Goal: Task Accomplishment & Management: Manage account settings

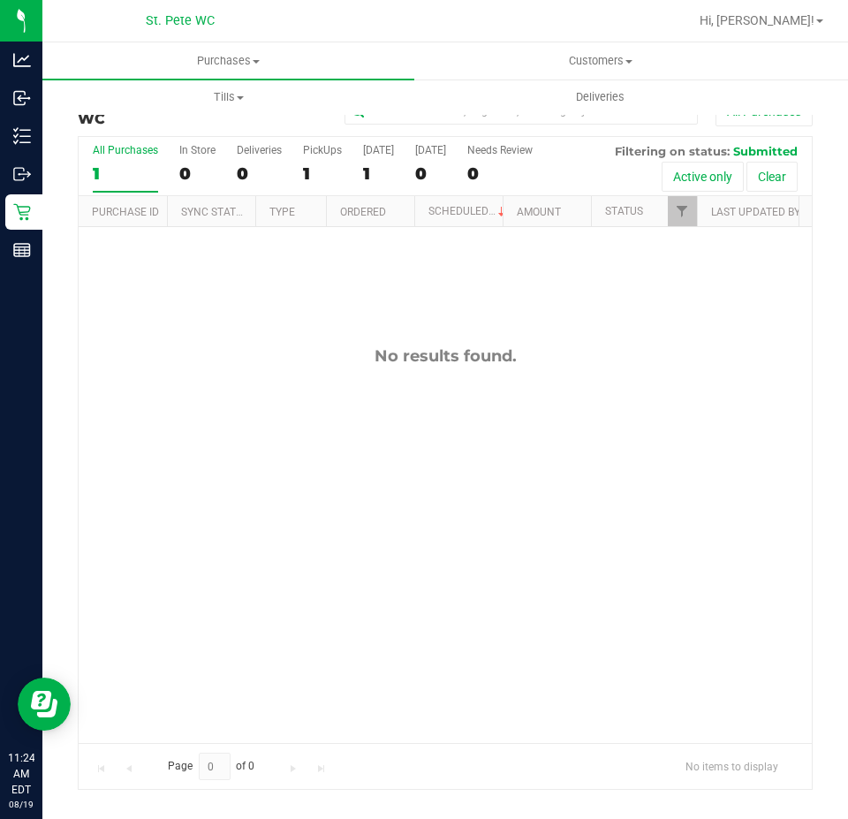
drag, startPoint x: 73, startPoint y: 20, endPoint x: 0, endPoint y: 853, distance: 836.0
click at [0, 810] on html "Analytics Inbound Inventory Outbound Retail Reports 11:24 AM EDT 08/19/2025 08/…" at bounding box center [424, 409] width 848 height 819
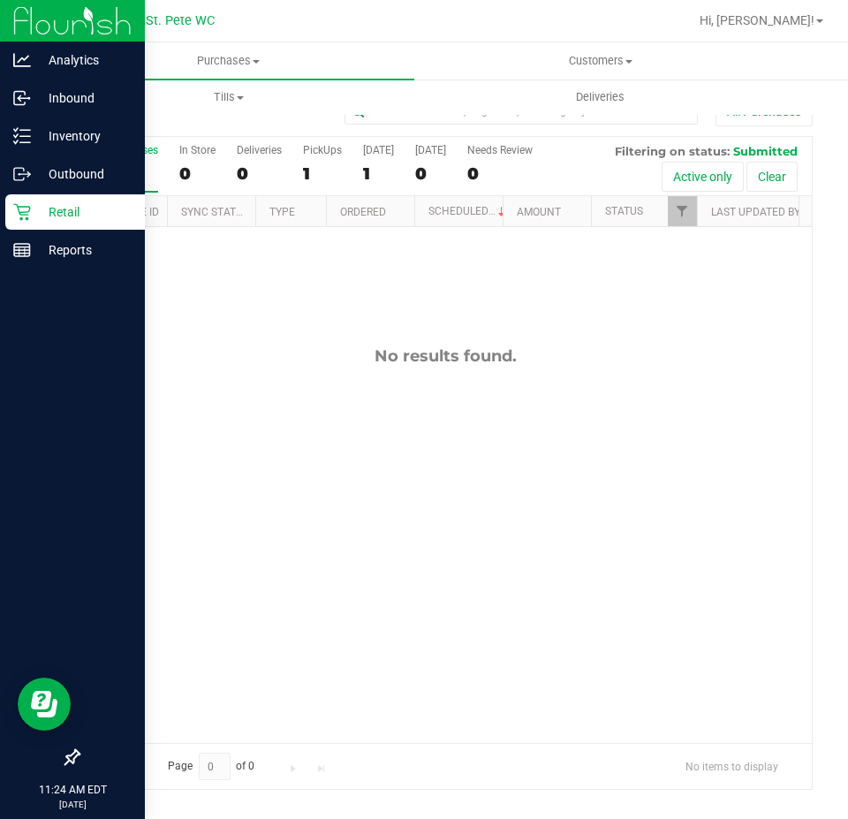
drag, startPoint x: 0, startPoint y: 525, endPoint x: 0, endPoint y: 783, distance: 257.9
click at [0, 659] on div at bounding box center [72, 505] width 145 height 470
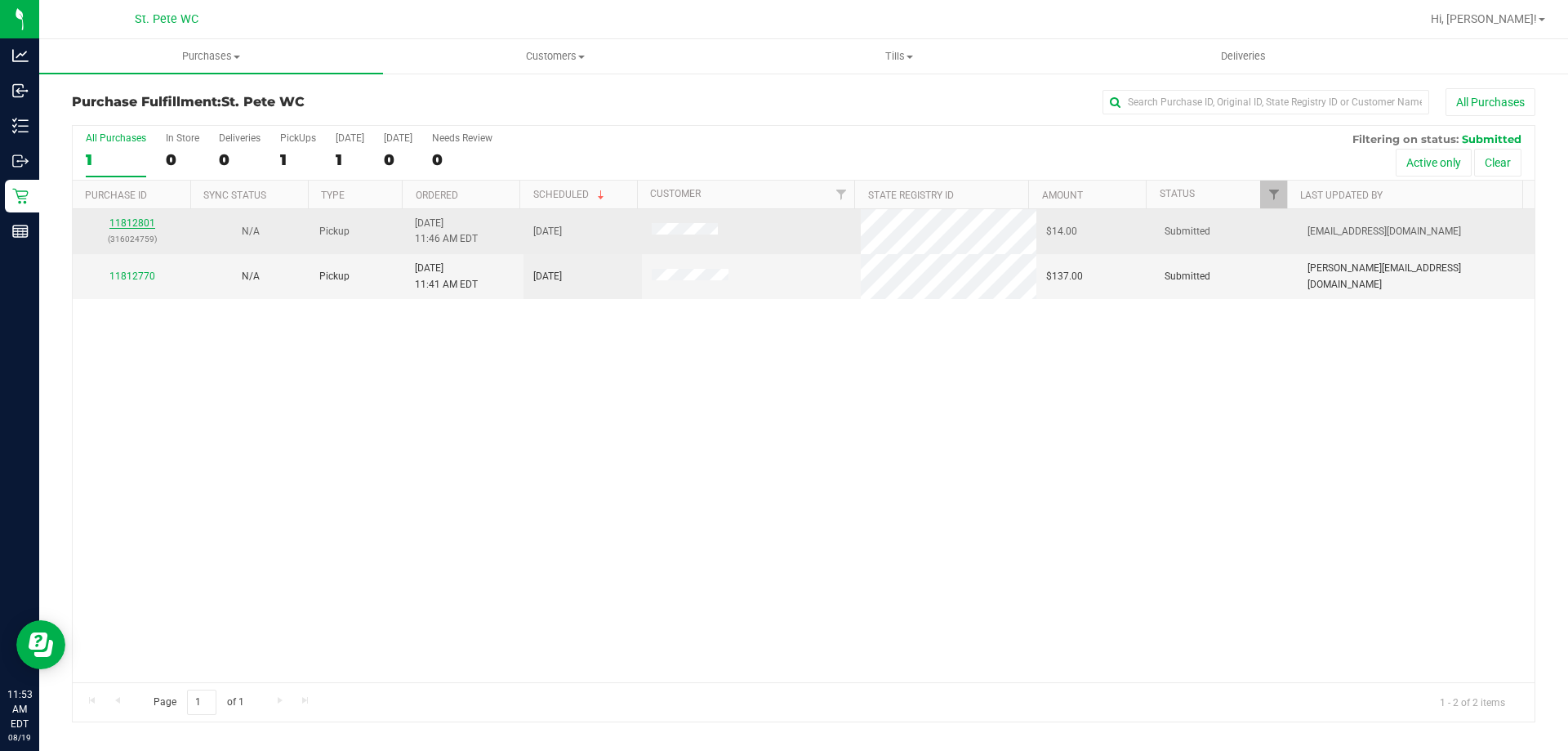
click at [135, 225] on link "11812801" at bounding box center [131, 223] width 45 height 11
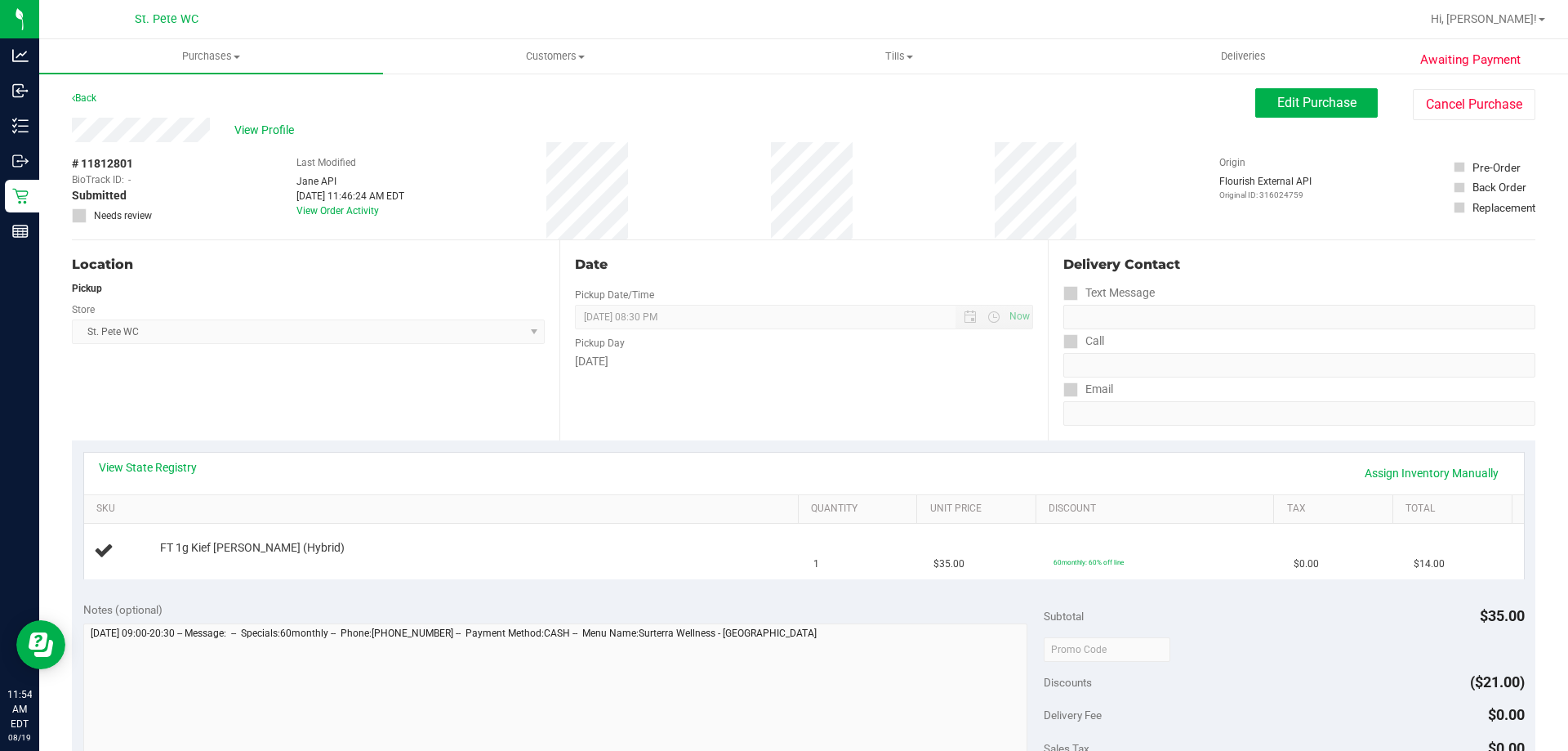
click at [692, 80] on div "Awaiting Payment Back Edit Purchase Cancel Purchase View Profile # 11812801 Bio…" at bounding box center [803, 684] width 1529 height 1225
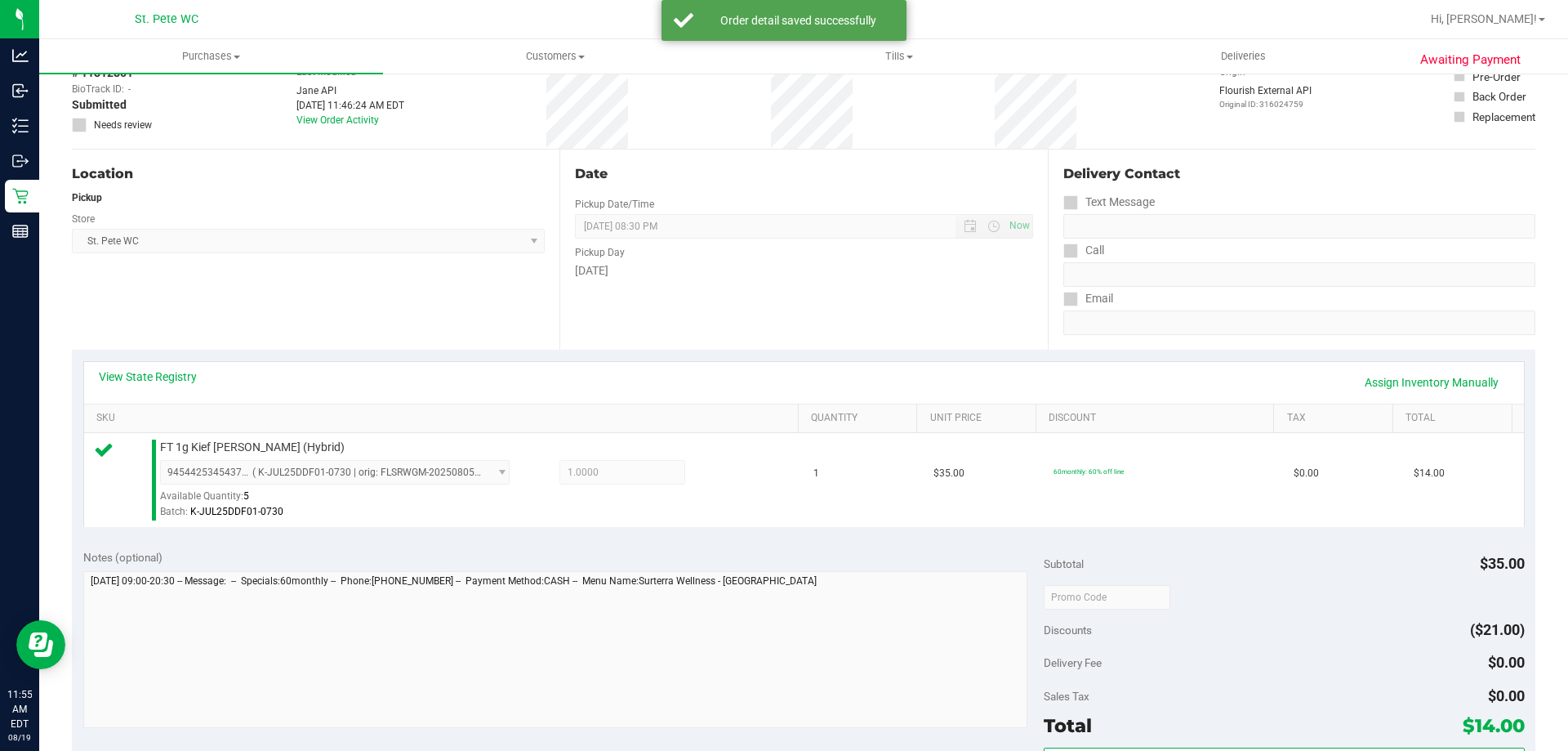
scroll to position [245, 0]
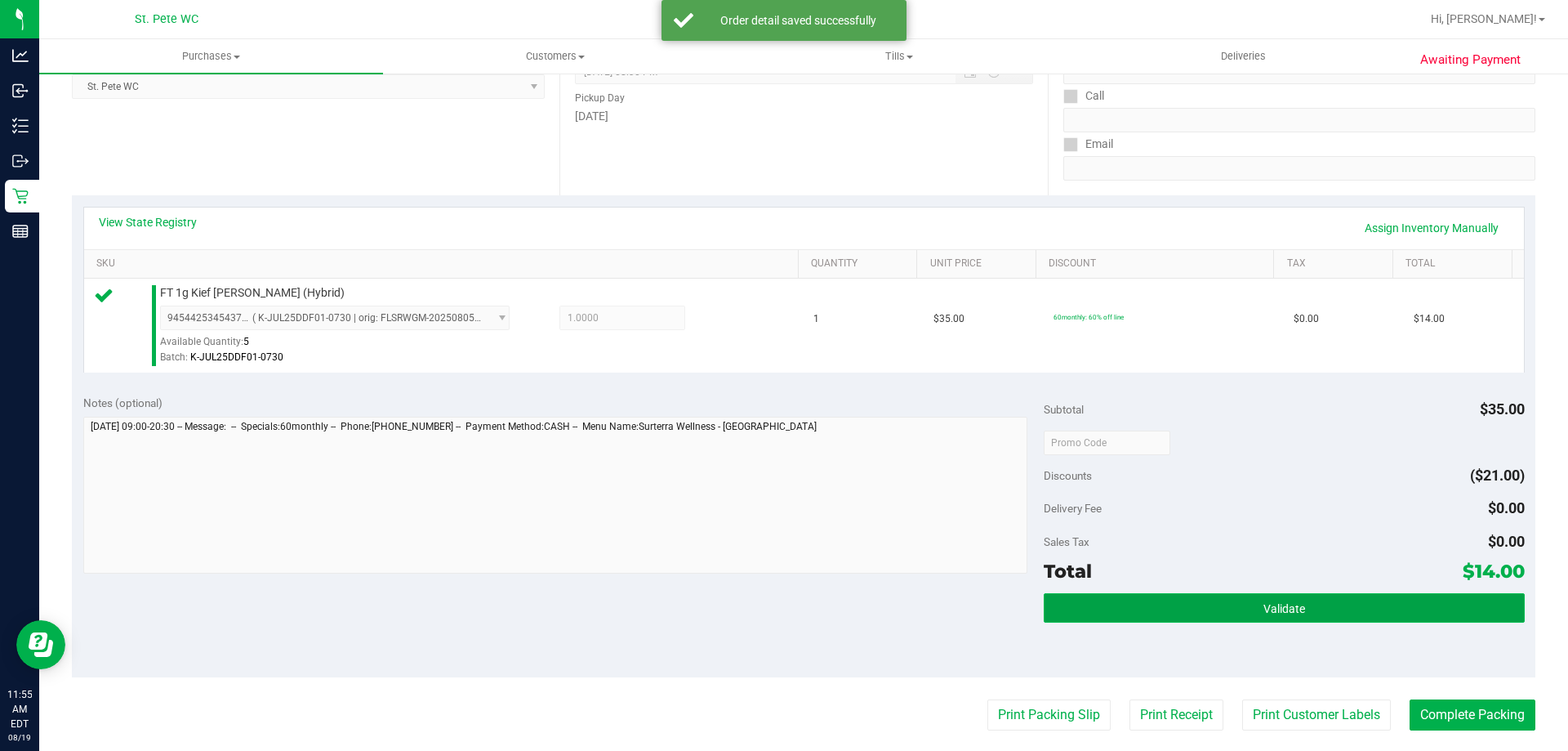
click at [782, 611] on button "Validate" at bounding box center [1284, 608] width 480 height 30
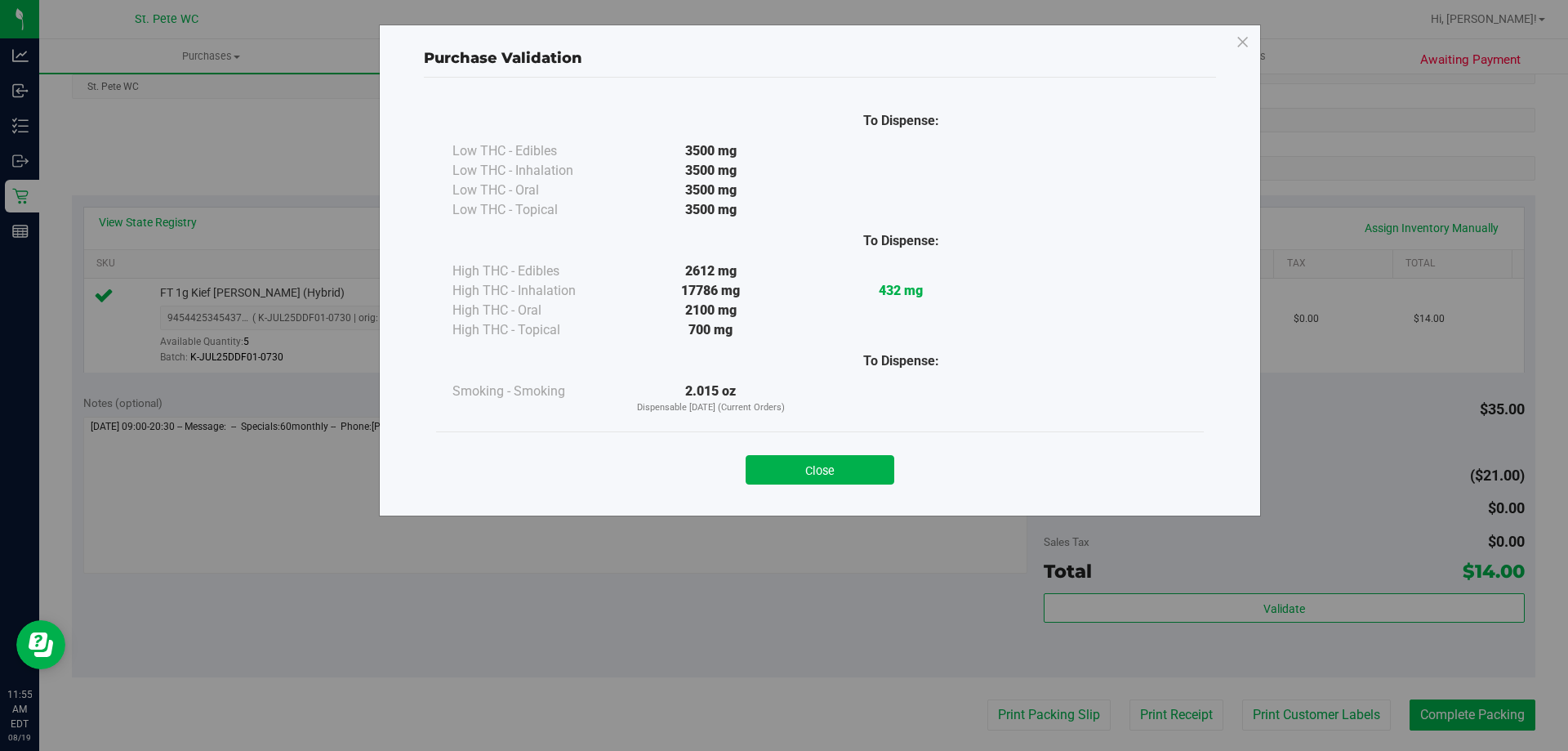
click at [782, 486] on div "Close" at bounding box center [821, 464] width 768 height 67
click at [782, 474] on button "Close" at bounding box center [820, 470] width 149 height 30
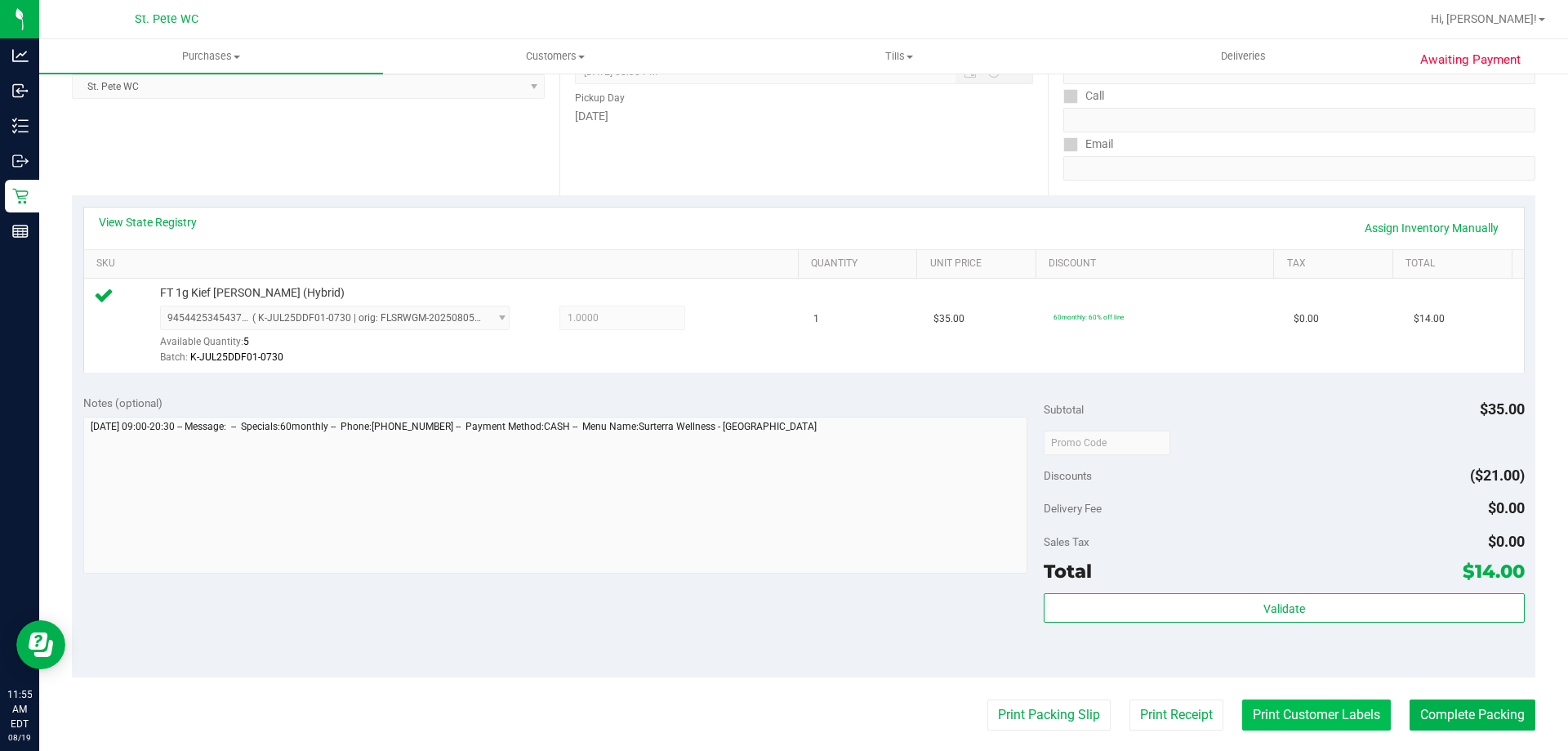
click at [782, 713] on button "Print Customer Labels" at bounding box center [1316, 715] width 149 height 31
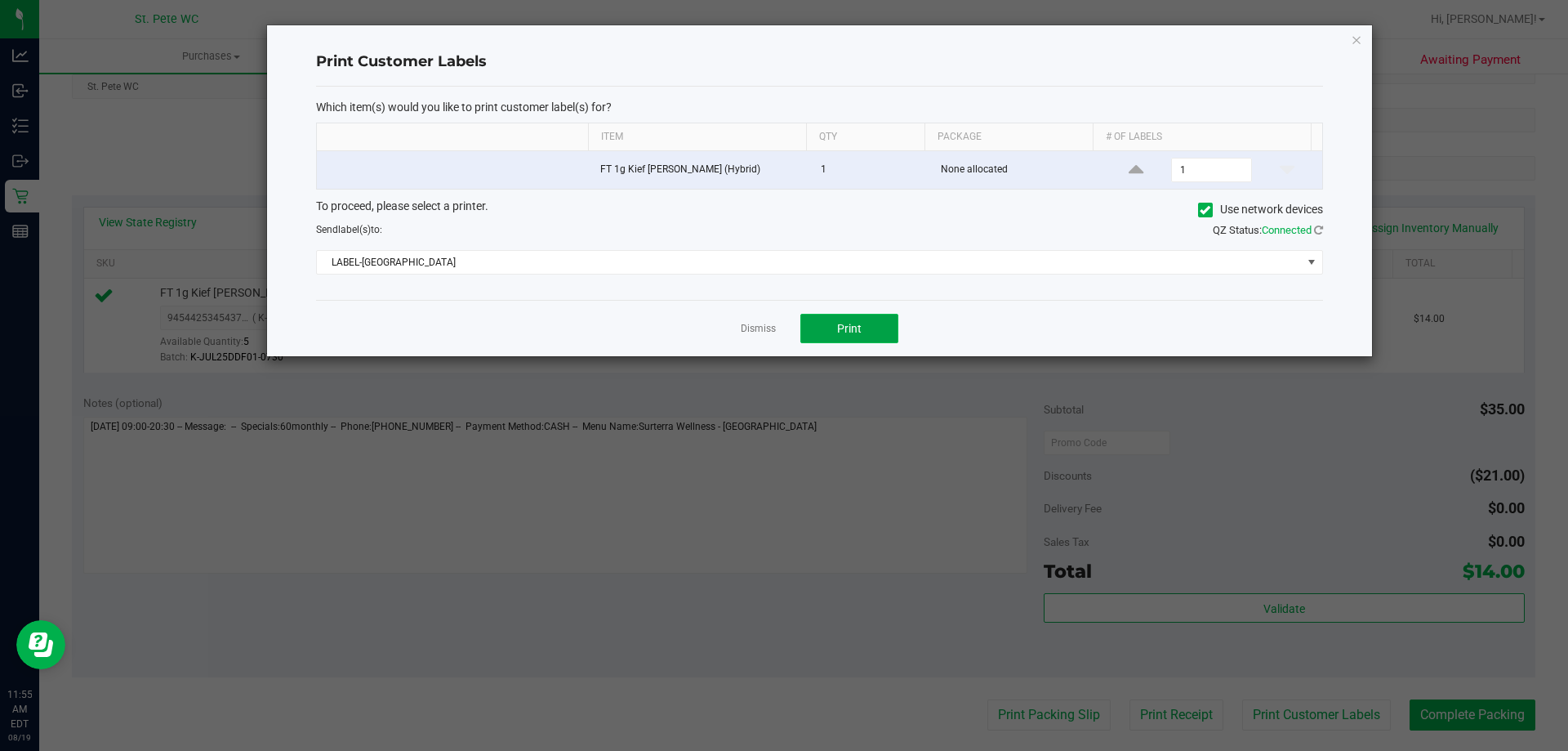
click at [782, 334] on button "Print" at bounding box center [849, 328] width 98 height 30
click at [758, 329] on link "Dismiss" at bounding box center [759, 328] width 35 height 14
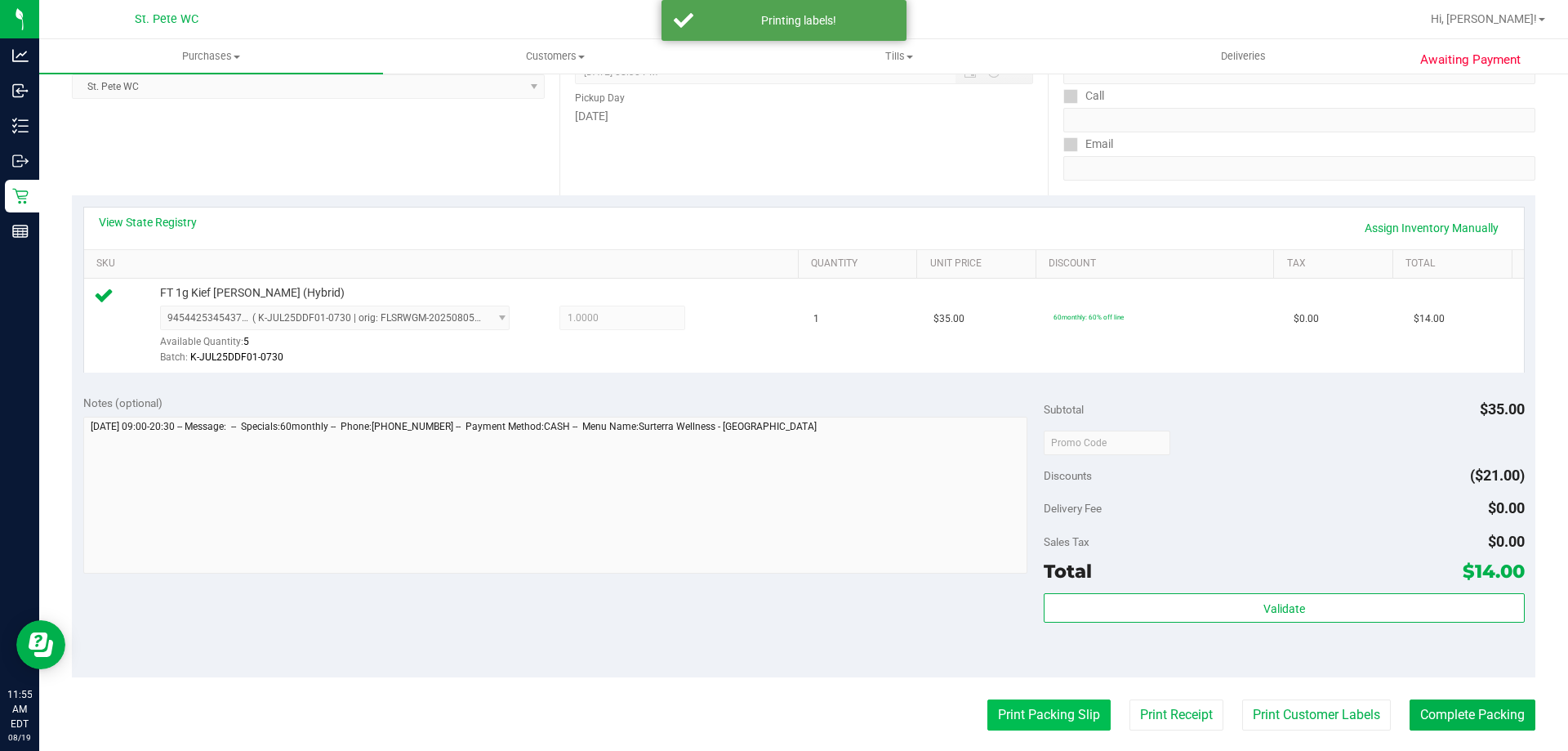
click at [782, 725] on button "Print Packing Slip" at bounding box center [1049, 715] width 123 height 31
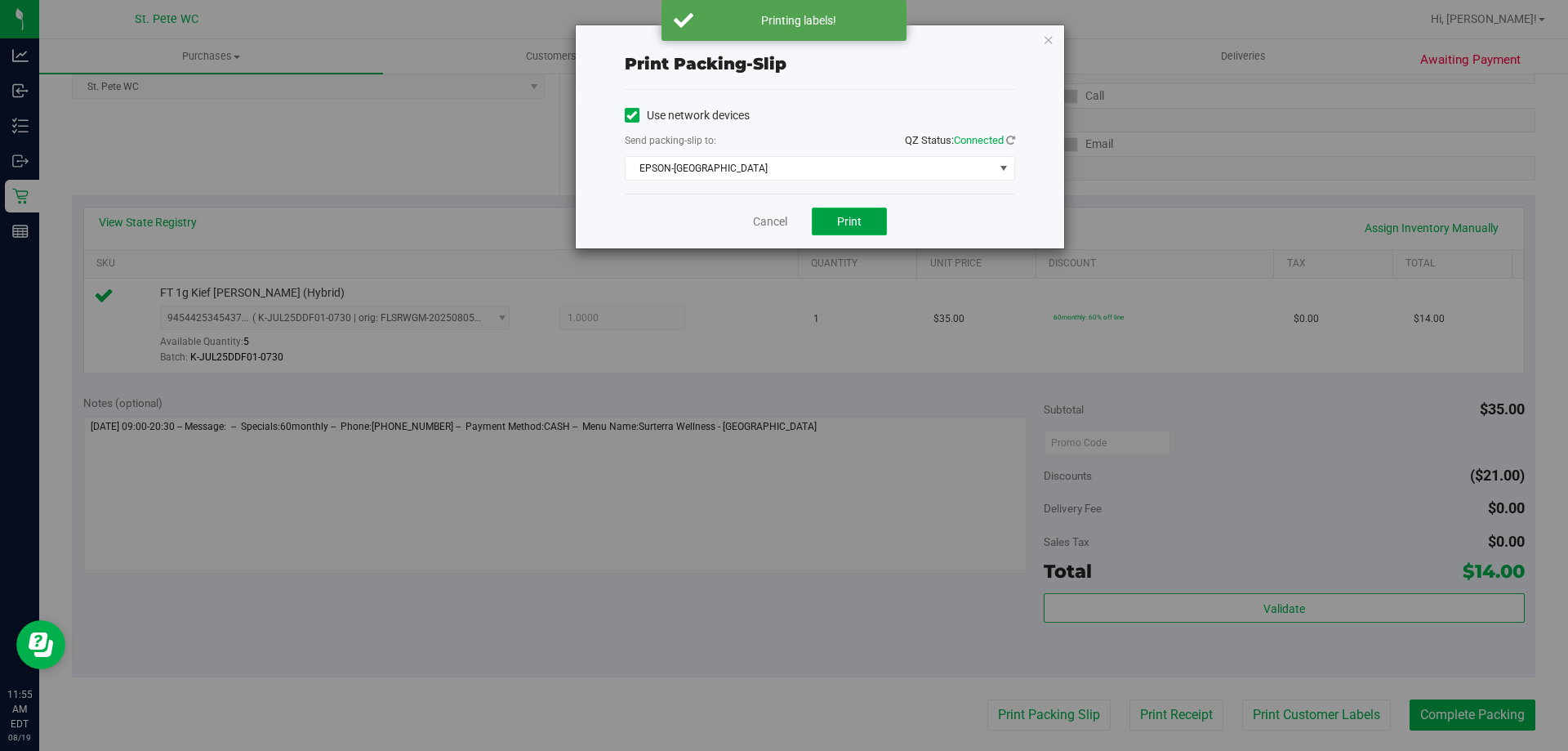
click at [782, 213] on button "Print" at bounding box center [849, 221] width 75 height 28
click at [778, 232] on div "Cancel Print" at bounding box center [821, 220] width 390 height 55
click at [776, 227] on link "Cancel" at bounding box center [770, 221] width 34 height 18
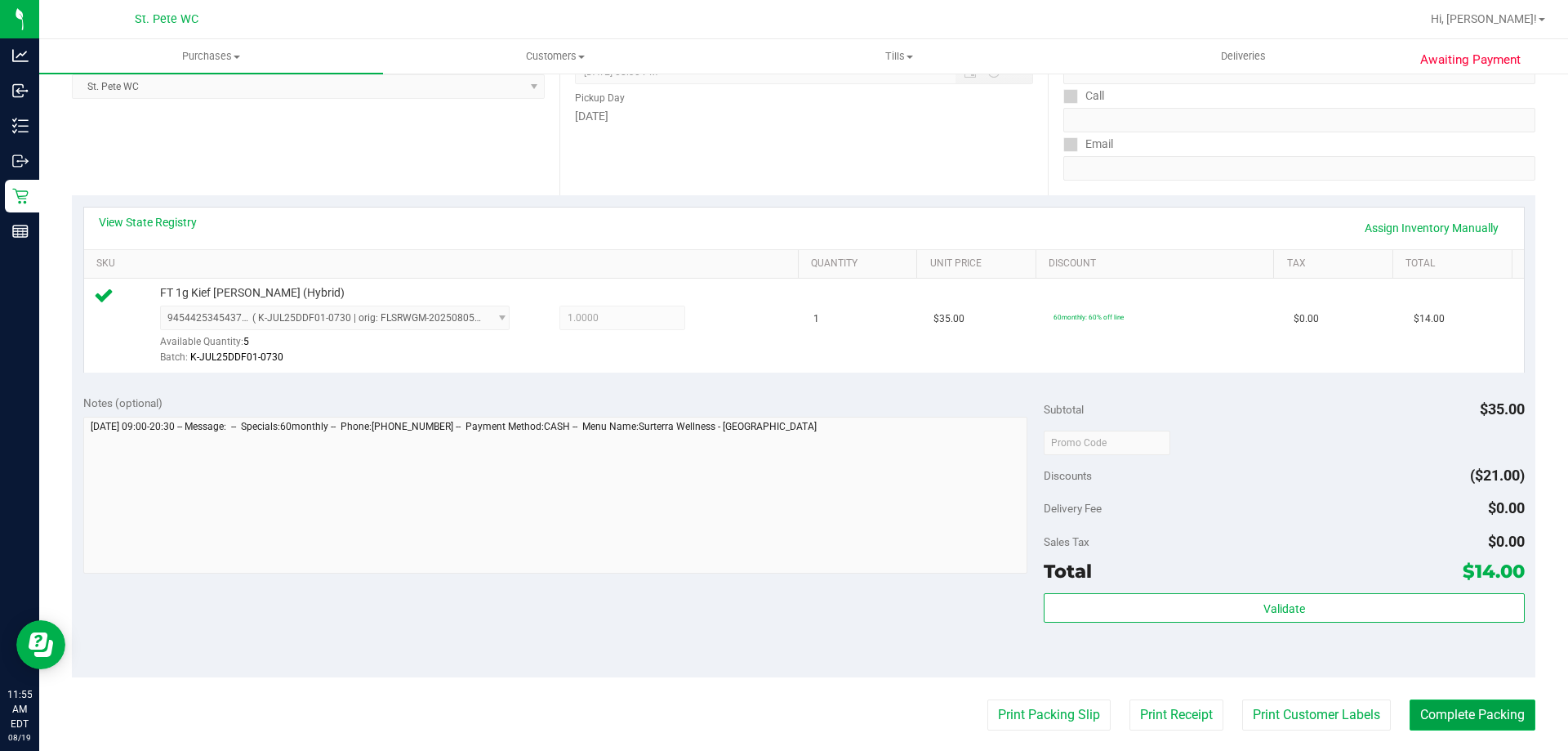
click at [782, 703] on button "Complete Packing" at bounding box center [1473, 715] width 126 height 31
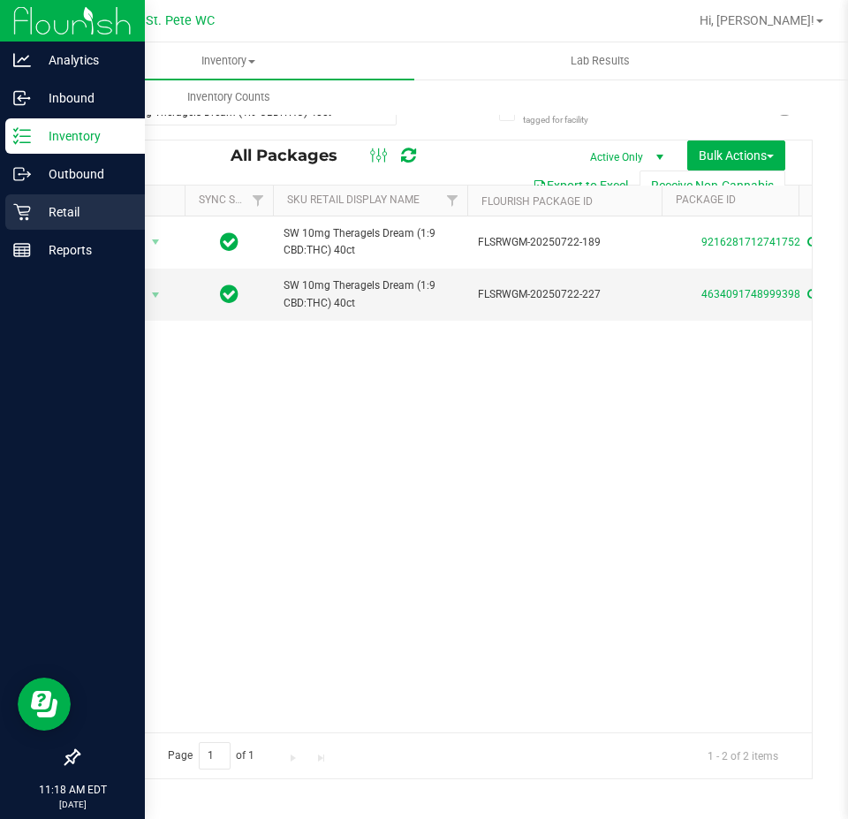
click at [18, 214] on icon at bounding box center [22, 212] width 18 height 18
